Goal: Task Accomplishment & Management: Manage account settings

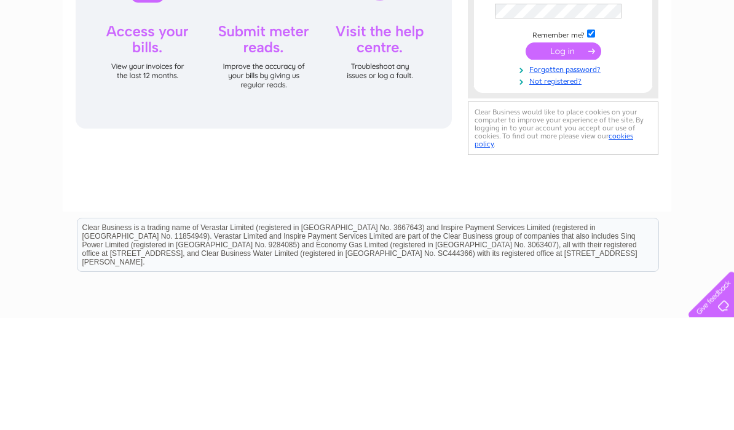
scroll to position [112, 0]
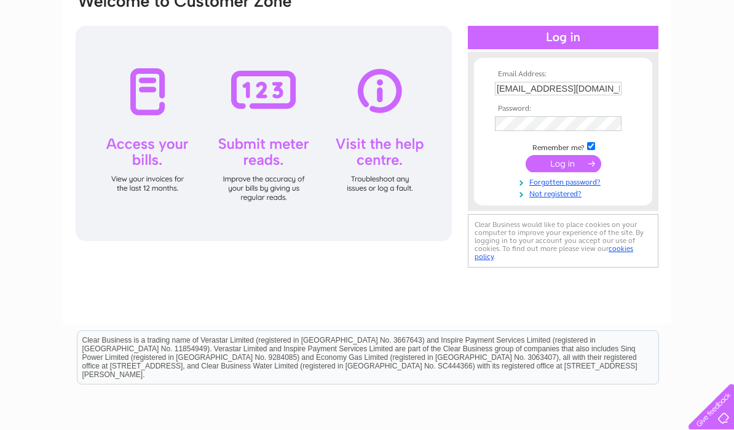
type input "hd10392@icloud.com"
click at [563, 167] on input "submit" at bounding box center [563, 163] width 76 height 17
click at [583, 171] on input "submit" at bounding box center [563, 164] width 76 height 17
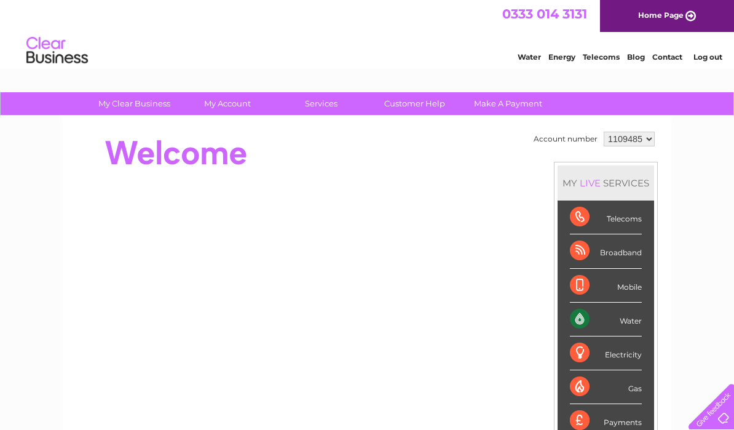
click at [627, 321] on div "Water" at bounding box center [606, 319] width 72 height 34
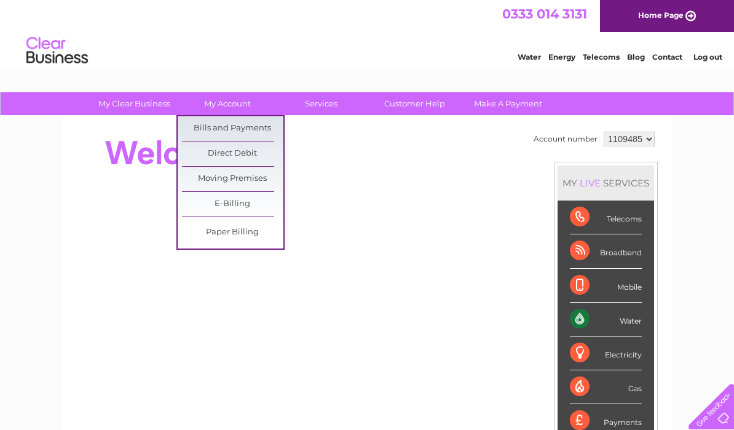
click at [231, 203] on link "E-Billing" at bounding box center [232, 204] width 101 height 25
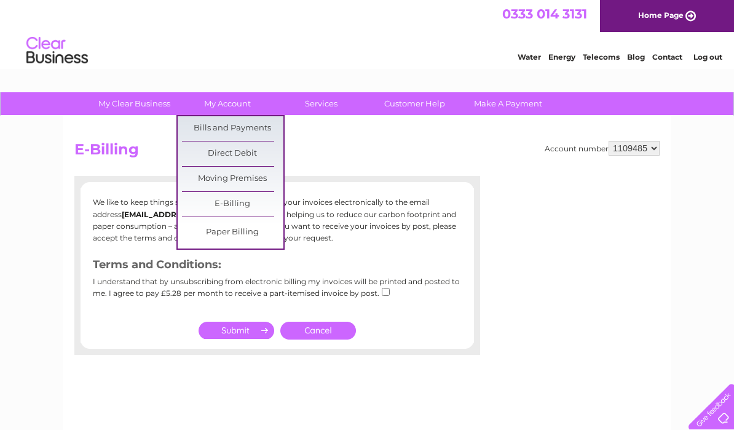
click at [254, 127] on link "Bills and Payments" at bounding box center [232, 128] width 101 height 25
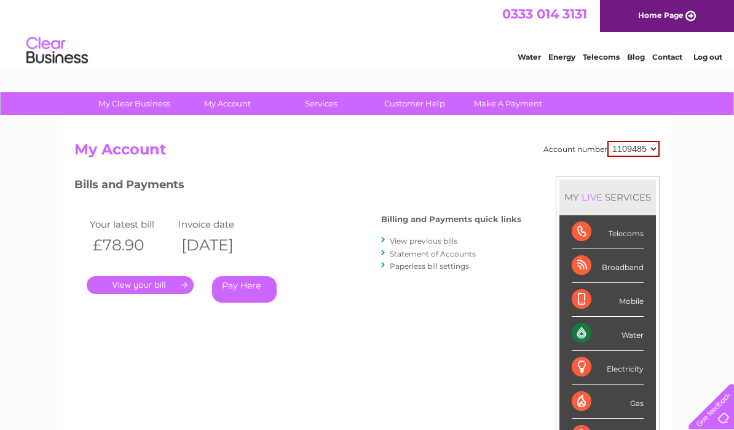
click at [432, 238] on link "View previous bills" at bounding box center [424, 240] width 68 height 9
click at [415, 256] on link "Statement of Accounts" at bounding box center [433, 253] width 86 height 9
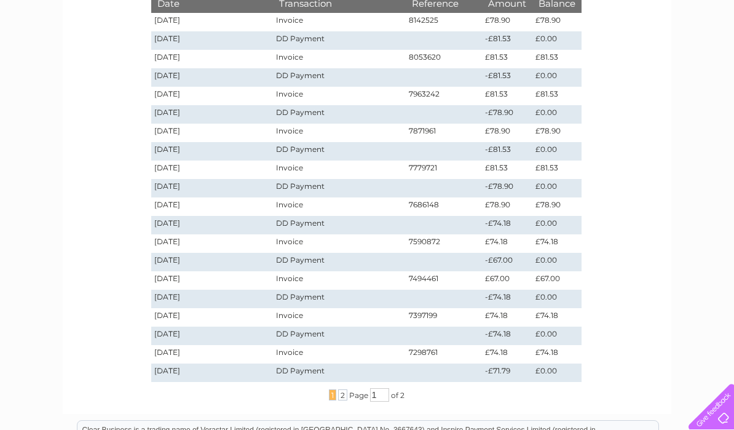
scroll to position [216, 0]
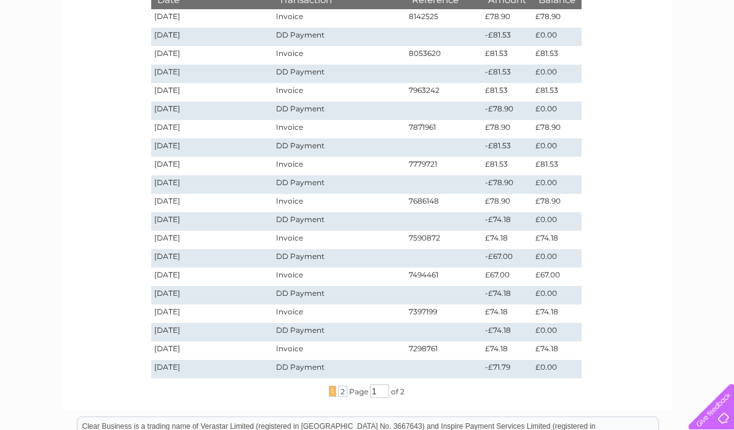
click at [344, 390] on span "2" at bounding box center [342, 390] width 9 height 11
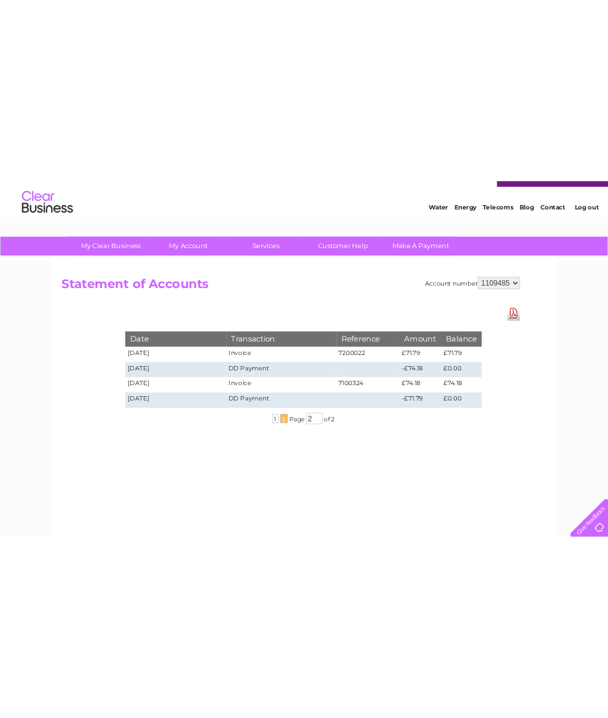
scroll to position [0, 0]
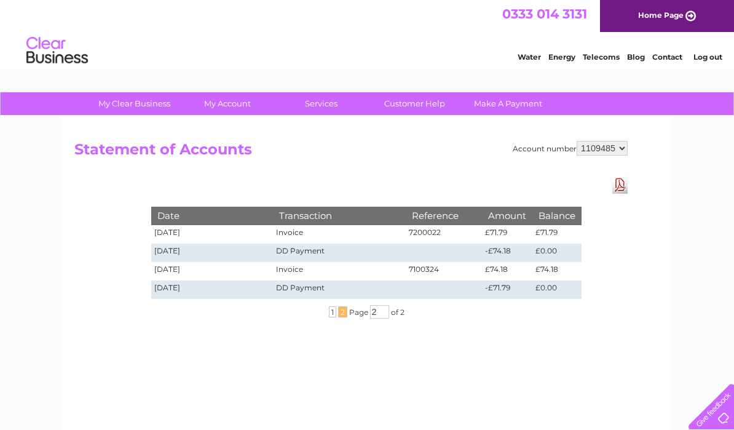
click at [661, 61] on link "Contact" at bounding box center [667, 56] width 30 height 9
